Goal: Task Accomplishment & Management: Use online tool/utility

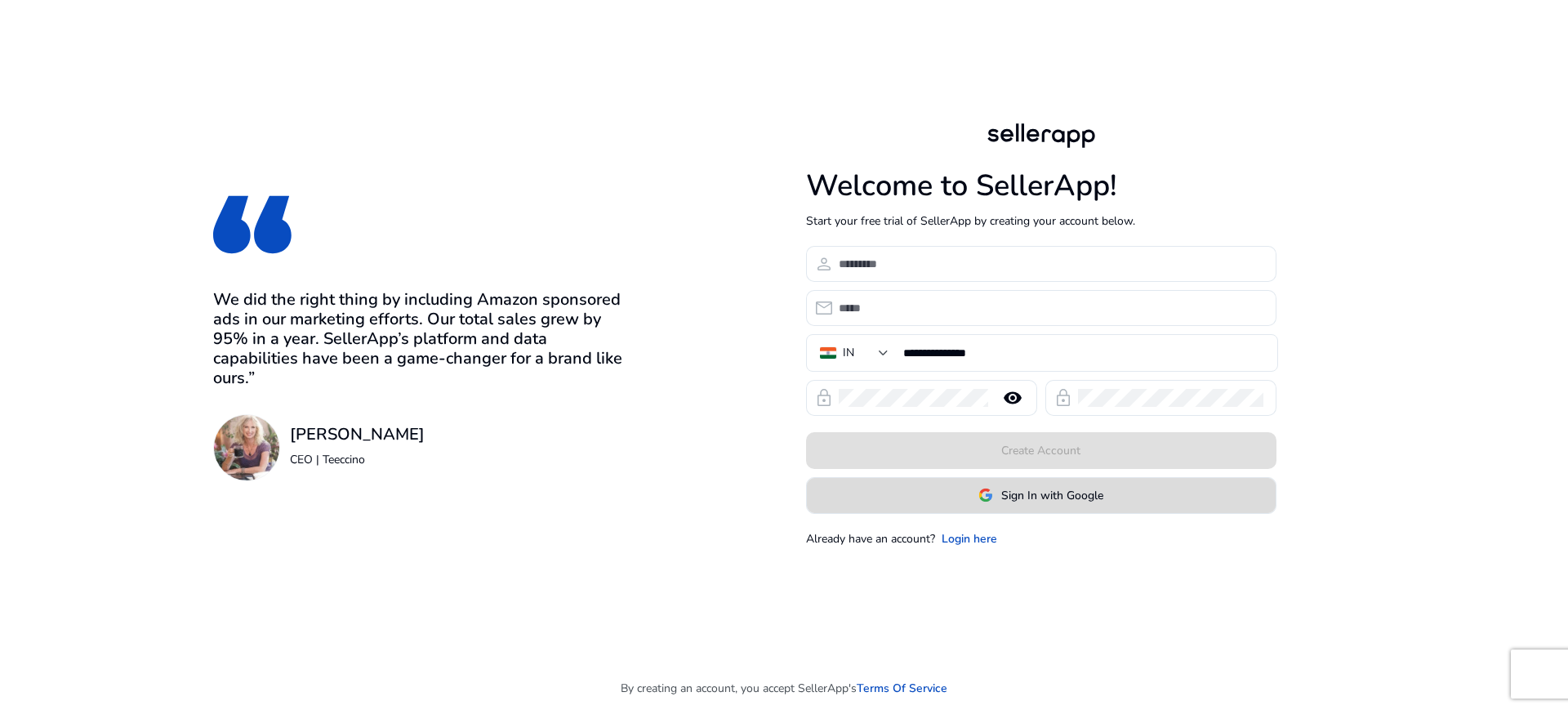
click at [935, 496] on span at bounding box center [1041, 495] width 469 height 39
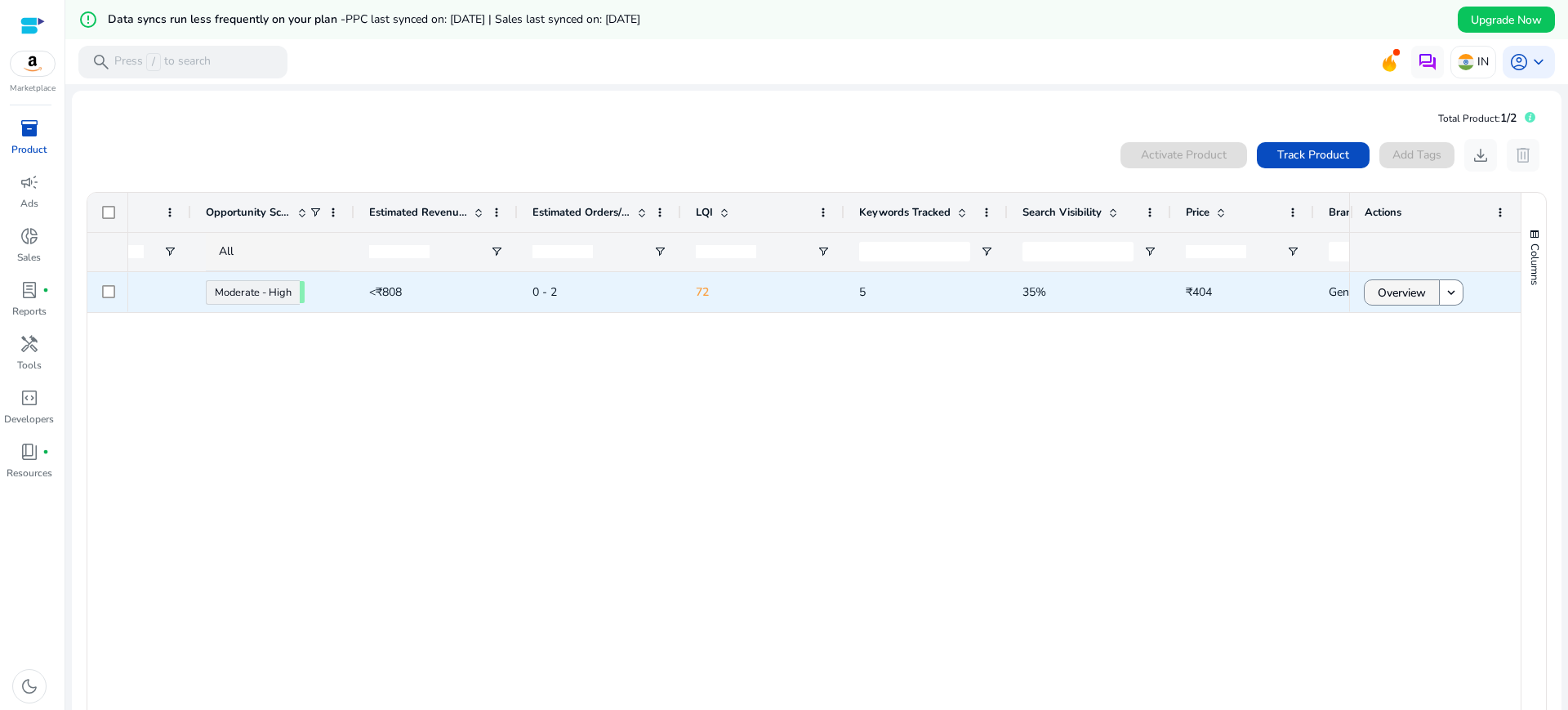
click at [1380, 286] on span "Overview" at bounding box center [1402, 293] width 48 height 34
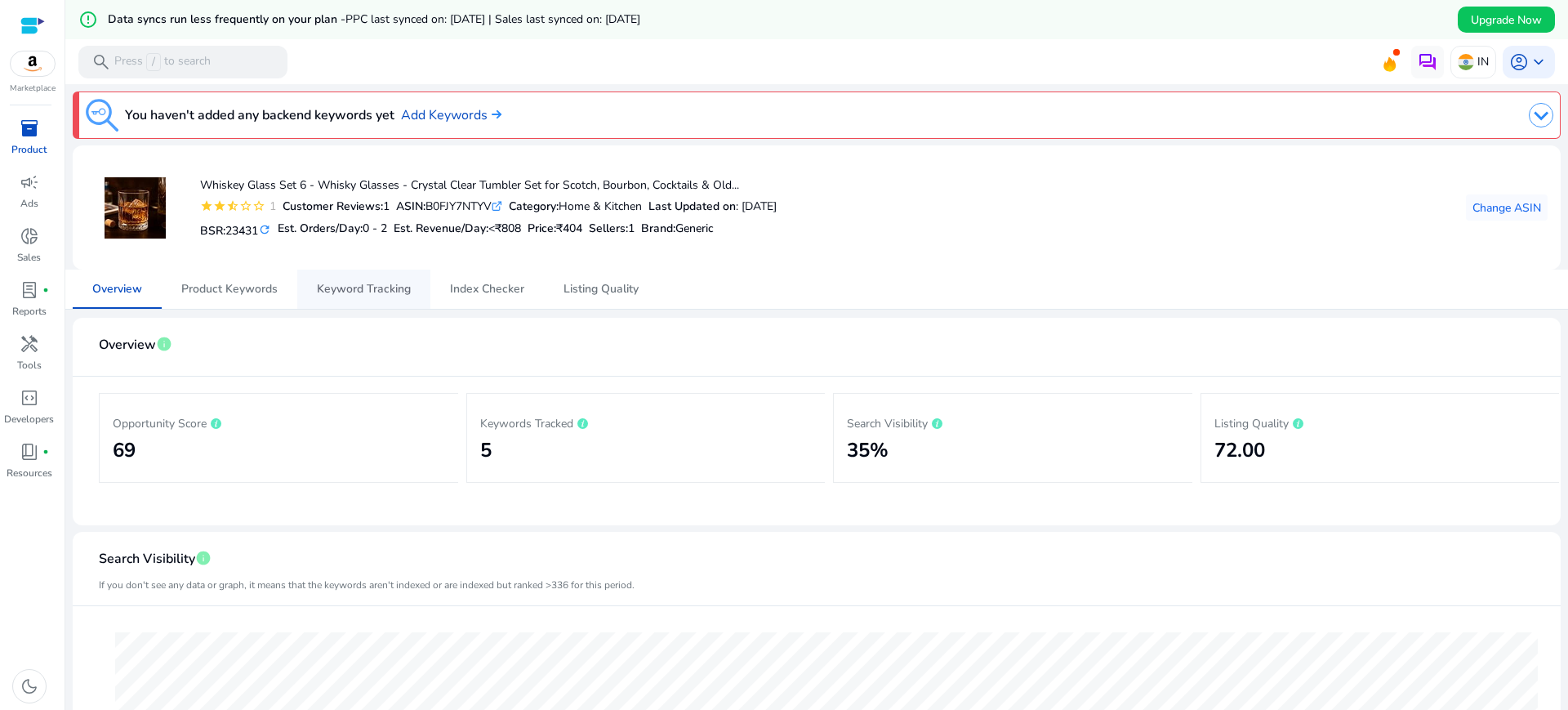
click at [388, 294] on span "Keyword Tracking" at bounding box center [364, 289] width 94 height 12
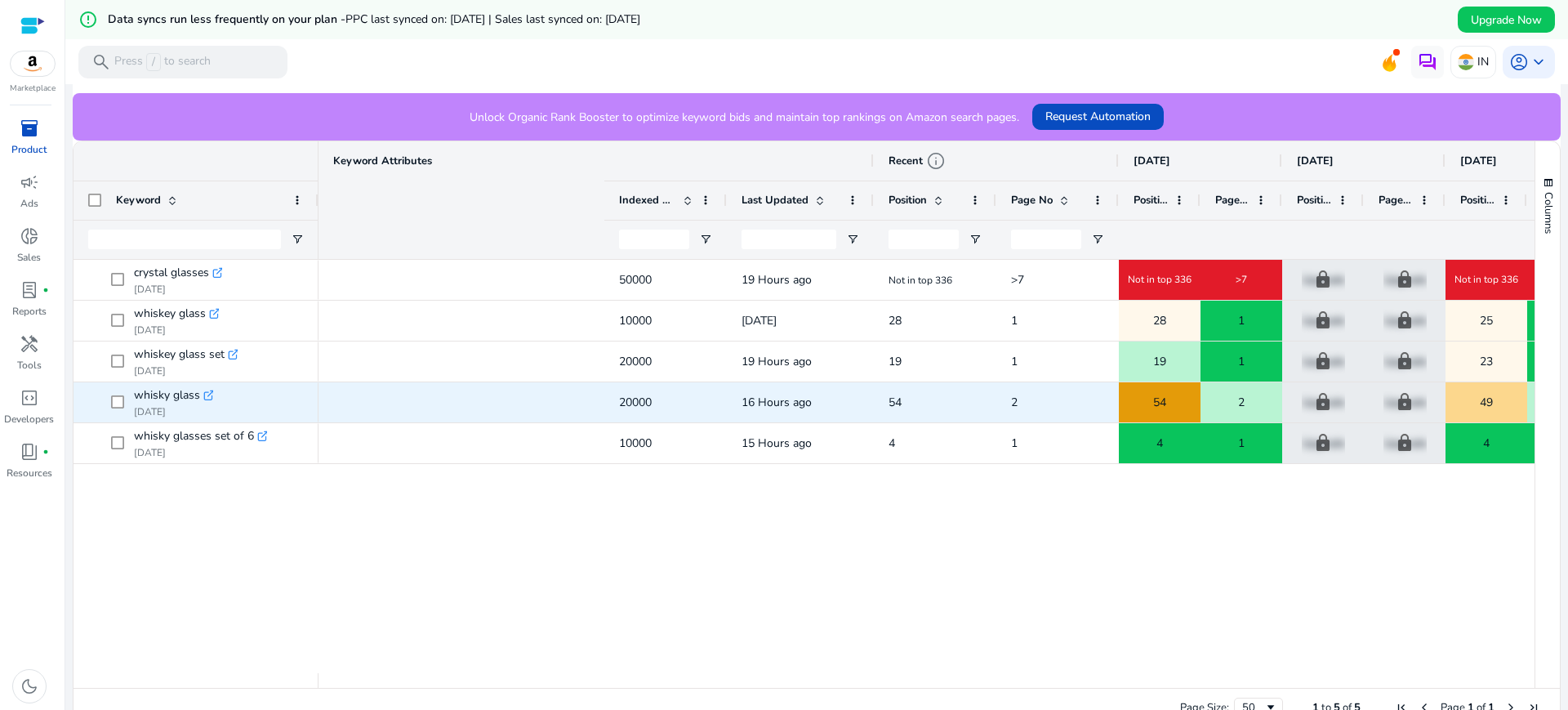
scroll to position [0, 483]
click at [713, 409] on div "20000" at bounding box center [665, 402] width 123 height 40
